Goal: Transaction & Acquisition: Purchase product/service

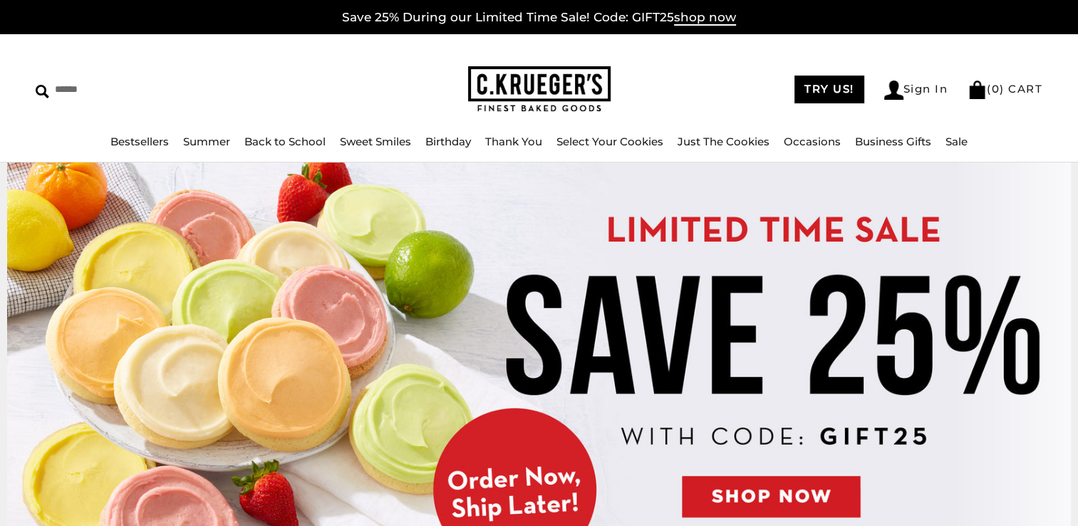
click at [793, 492] on img at bounding box center [539, 362] width 1064 height 399
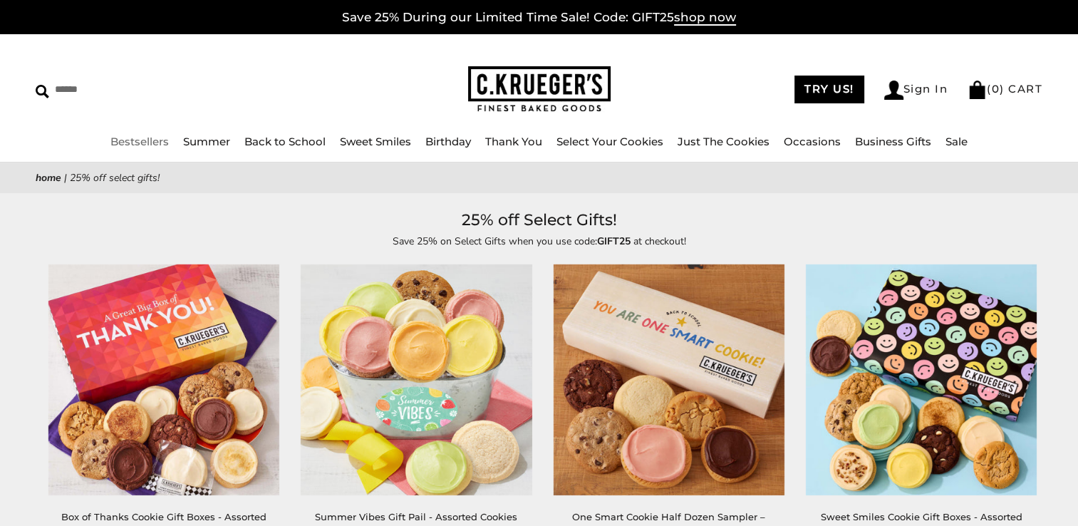
click at [143, 145] on link "Bestsellers" at bounding box center [139, 142] width 58 height 14
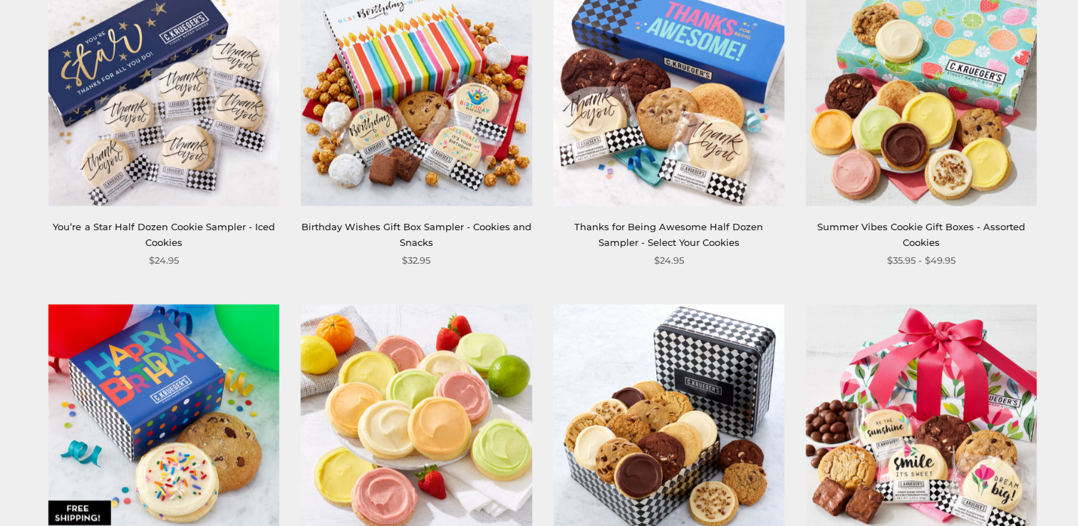
scroll to position [998, 0]
